Goal: Find specific page/section: Find specific page/section

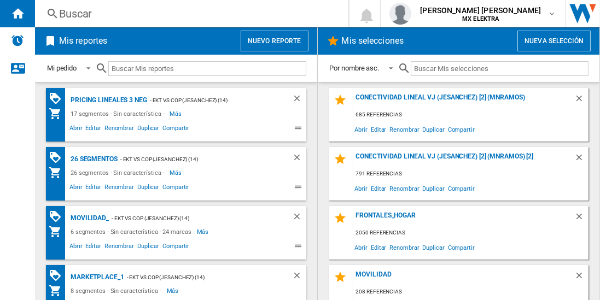
click at [117, 105] on div "Pricing lineales 3 neg" at bounding box center [107, 101] width 79 height 14
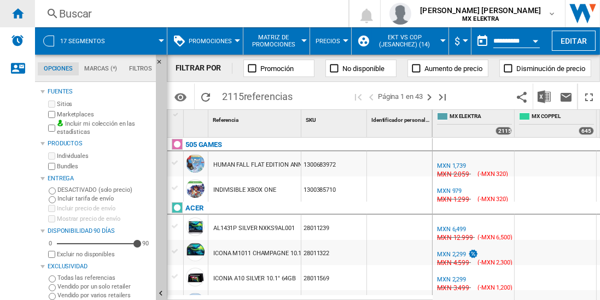
click at [22, 15] on ng-md-icon "Inicio" at bounding box center [17, 13] width 13 height 13
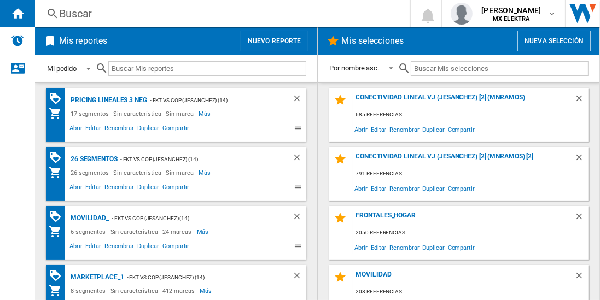
click at [86, 74] on md-select-value "Mi pedido" at bounding box center [70, 69] width 49 height 26
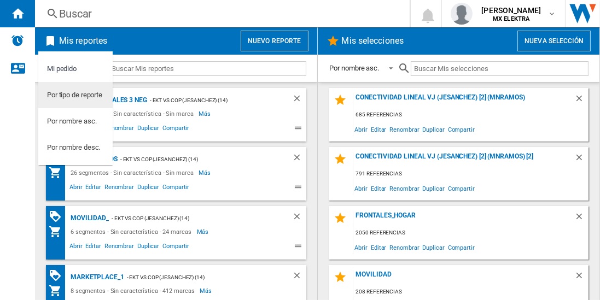
click at [38, 94] on md-option "Por tipo de reporte" at bounding box center [75, 95] width 74 height 26
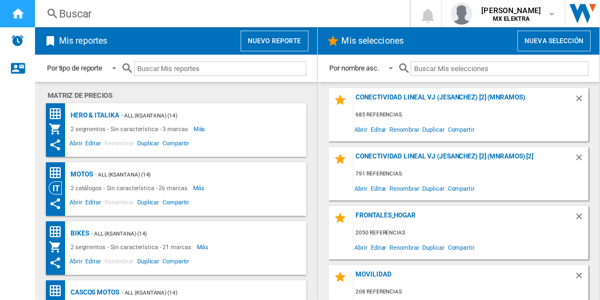
click at [10, 14] on div "Inicio" at bounding box center [17, 13] width 35 height 27
click at [16, 38] on img "Alertas" at bounding box center [17, 40] width 13 height 13
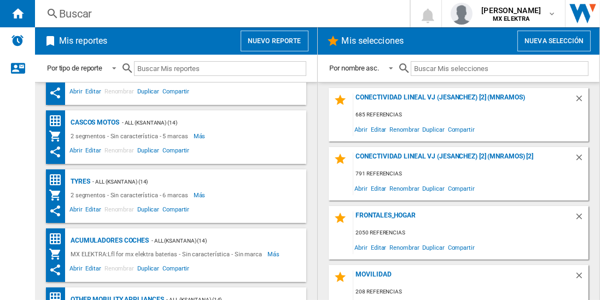
scroll to position [75, 0]
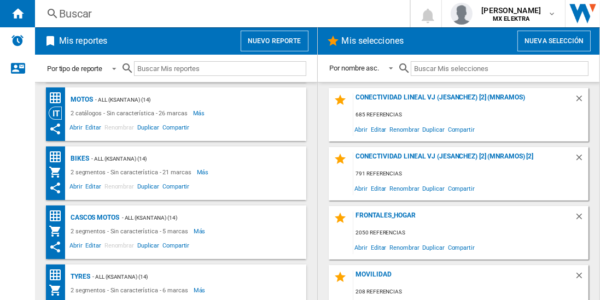
click at [91, 61] on md-select-value "Por tipo de reporte" at bounding box center [83, 69] width 75 height 26
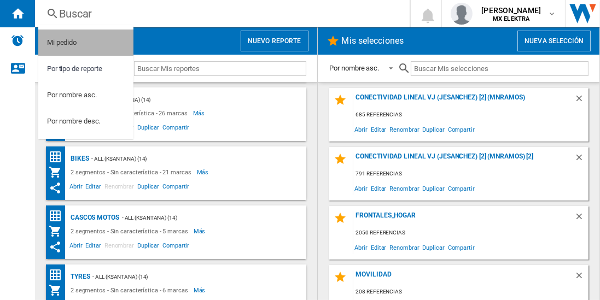
click at [78, 46] on md-option "Mi pedido" at bounding box center [85, 43] width 95 height 26
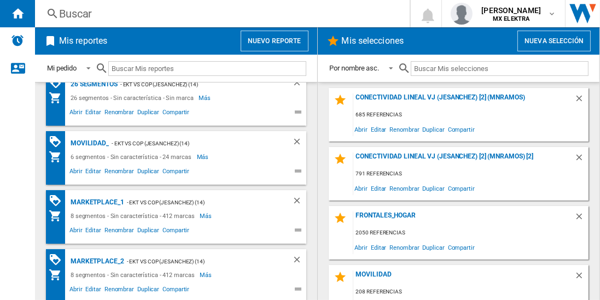
scroll to position [178, 0]
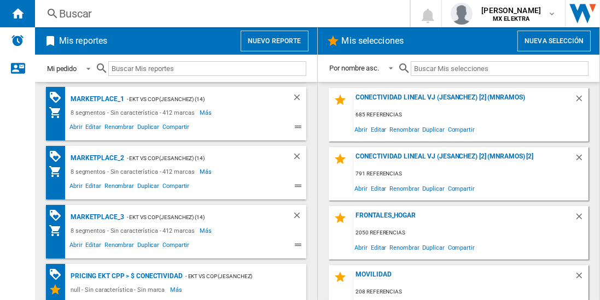
click at [76, 69] on div "Mi pedido" at bounding box center [62, 69] width 30 height 8
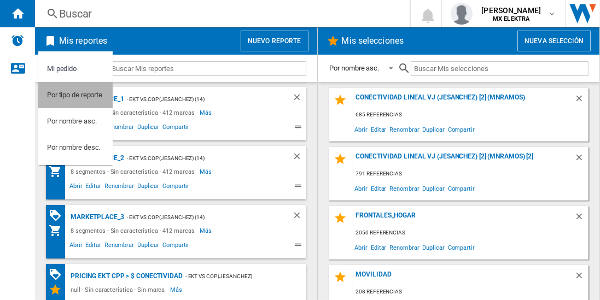
click at [70, 94] on div "Por tipo de reporte" at bounding box center [74, 95] width 55 height 10
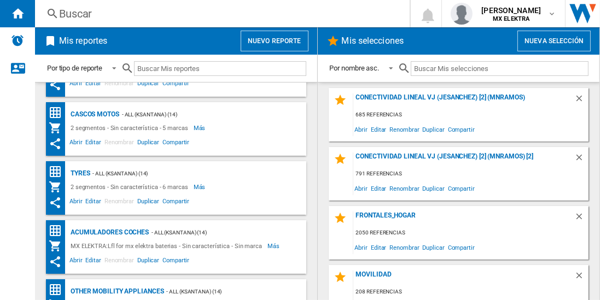
scroll to position [75, 0]
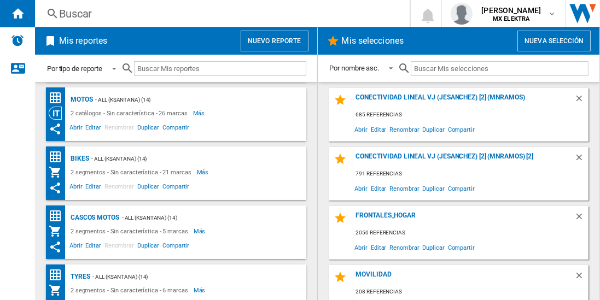
click at [74, 67] on div "Por tipo de reporte" at bounding box center [74, 69] width 55 height 8
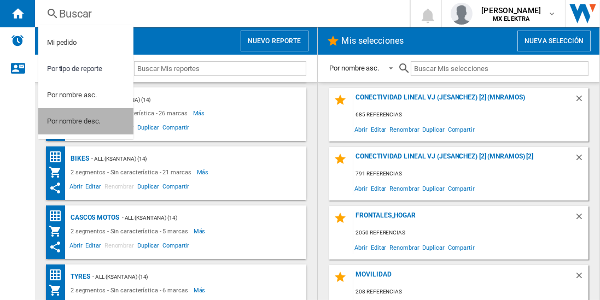
click at [67, 122] on div "Por nombre desc." at bounding box center [73, 122] width 53 height 10
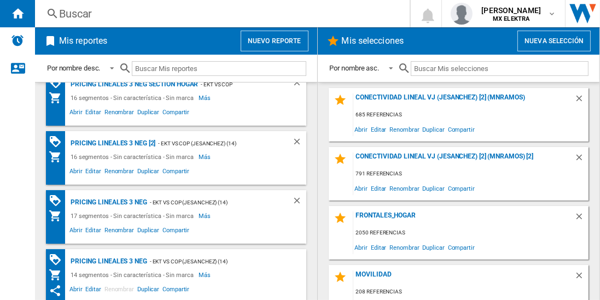
scroll to position [0, 0]
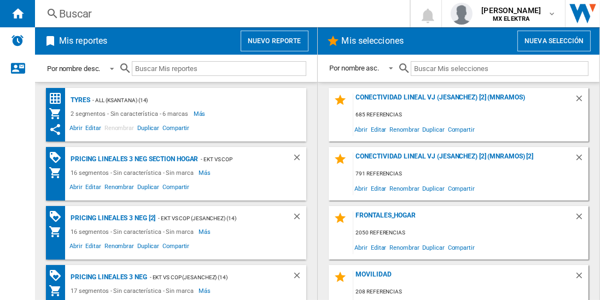
click at [79, 72] on div "Por nombre desc." at bounding box center [73, 69] width 53 height 8
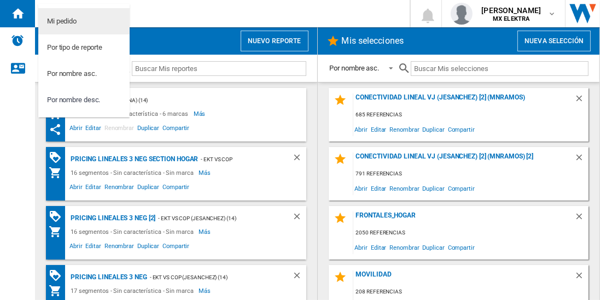
click at [62, 25] on div "Mi pedido" at bounding box center [62, 21] width 30 height 10
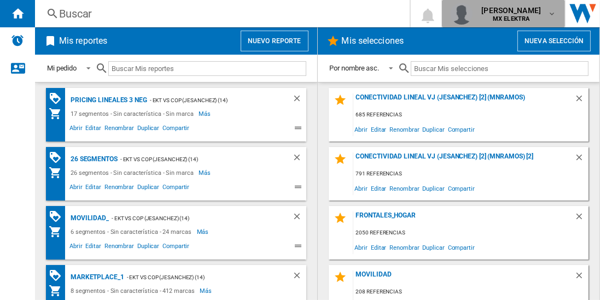
click at [506, 13] on span "[PERSON_NAME]" at bounding box center [512, 10] width 60 height 11
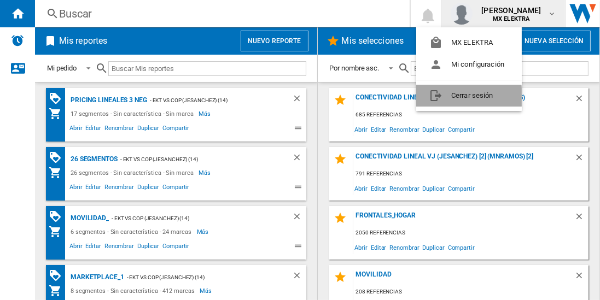
click at [450, 97] on button "Cerrar sesión" at bounding box center [470, 96] width 106 height 22
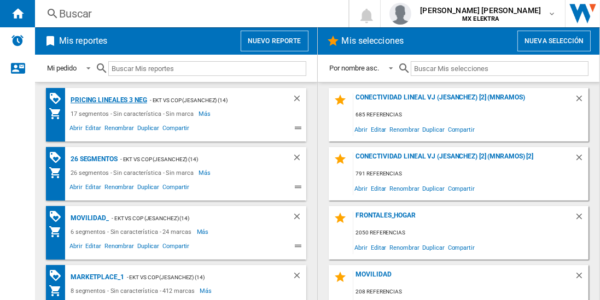
click at [116, 98] on div "Pricing lineales 3 neg" at bounding box center [107, 101] width 79 height 14
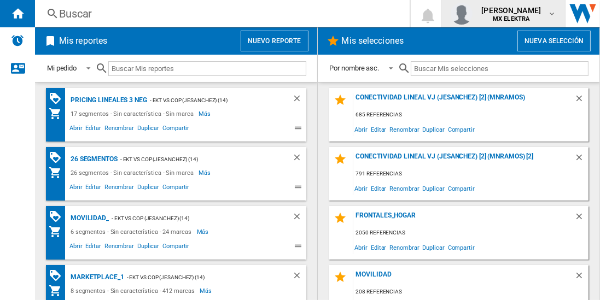
click at [523, 11] on span "juan carlos romero marta" at bounding box center [512, 10] width 60 height 11
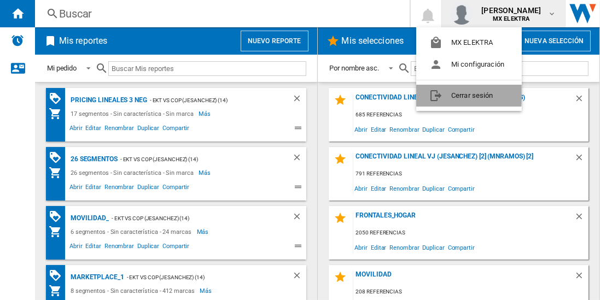
click at [454, 92] on button "Cerrar sesión" at bounding box center [470, 96] width 106 height 22
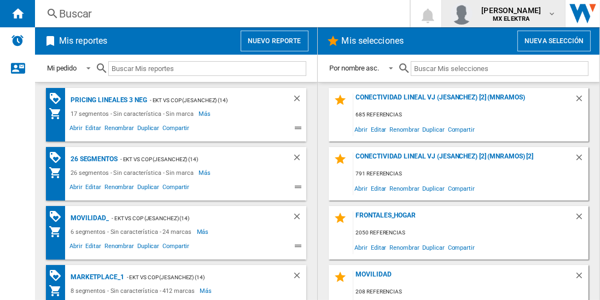
click at [487, 11] on span "juan carlos romero marta" at bounding box center [512, 10] width 60 height 11
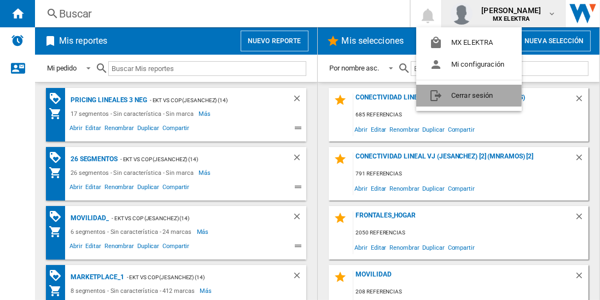
click at [451, 90] on button "Cerrar sesión" at bounding box center [470, 96] width 106 height 22
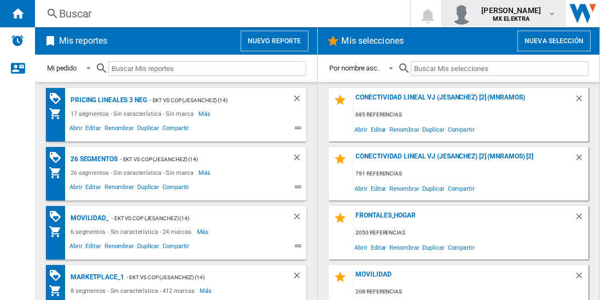
click at [546, 18] on div "[PERSON_NAME] MX ELEKTRA" at bounding box center [512, 14] width 71 height 18
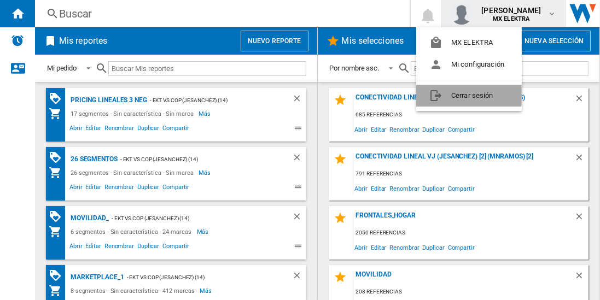
click at [460, 92] on button "Cerrar sesión" at bounding box center [470, 96] width 106 height 22
